Goal: Check status: Check status

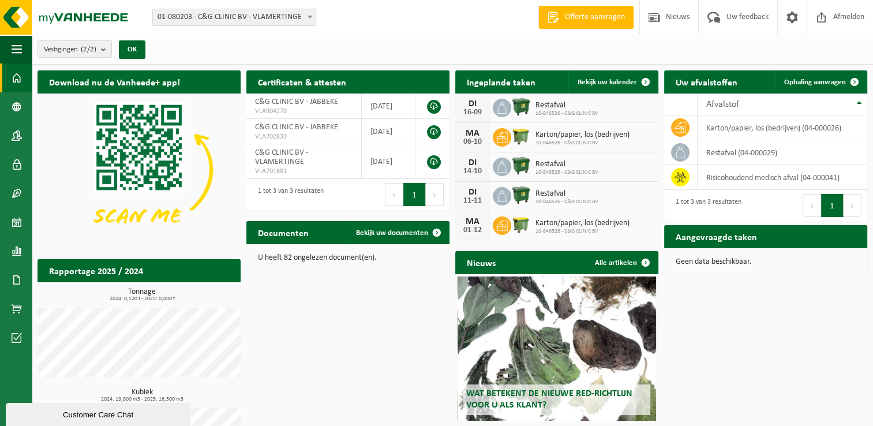
click at [552, 105] on span "Restafval" at bounding box center [566, 105] width 63 height 9
click at [626, 83] on span "Bekijk uw kalender" at bounding box center [607, 82] width 59 height 8
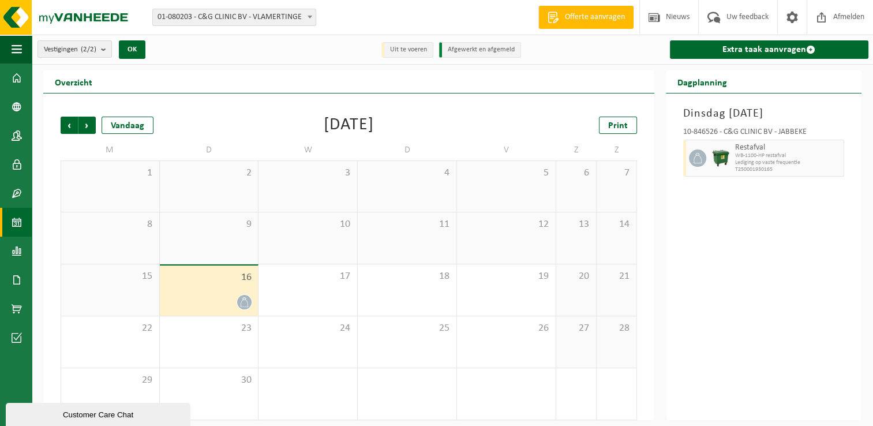
click at [228, 305] on div at bounding box center [209, 302] width 87 height 16
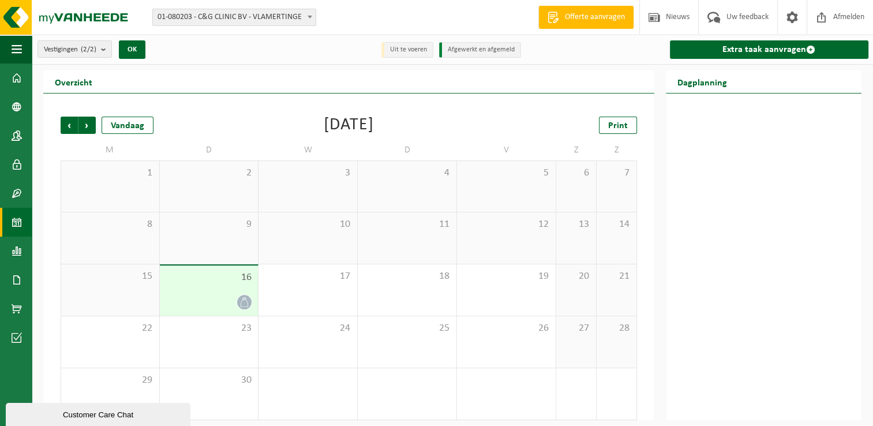
click at [228, 305] on div at bounding box center [209, 302] width 87 height 16
